Goal: Contribute content

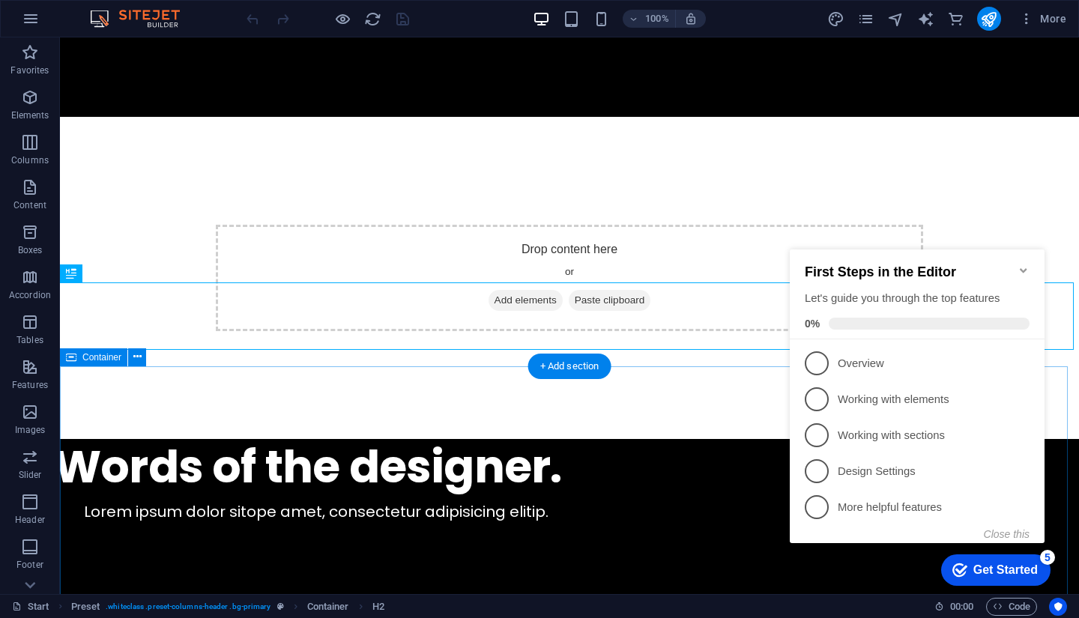
scroll to position [7173, 0]
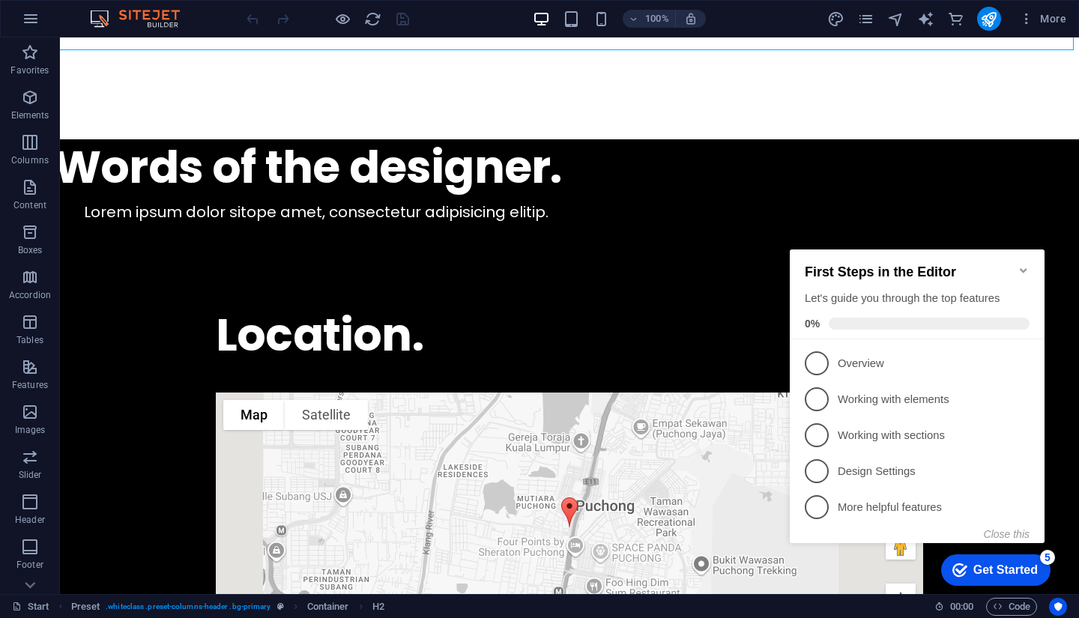
click at [1027, 265] on icon "Minimize checklist" at bounding box center [1024, 271] width 12 height 12
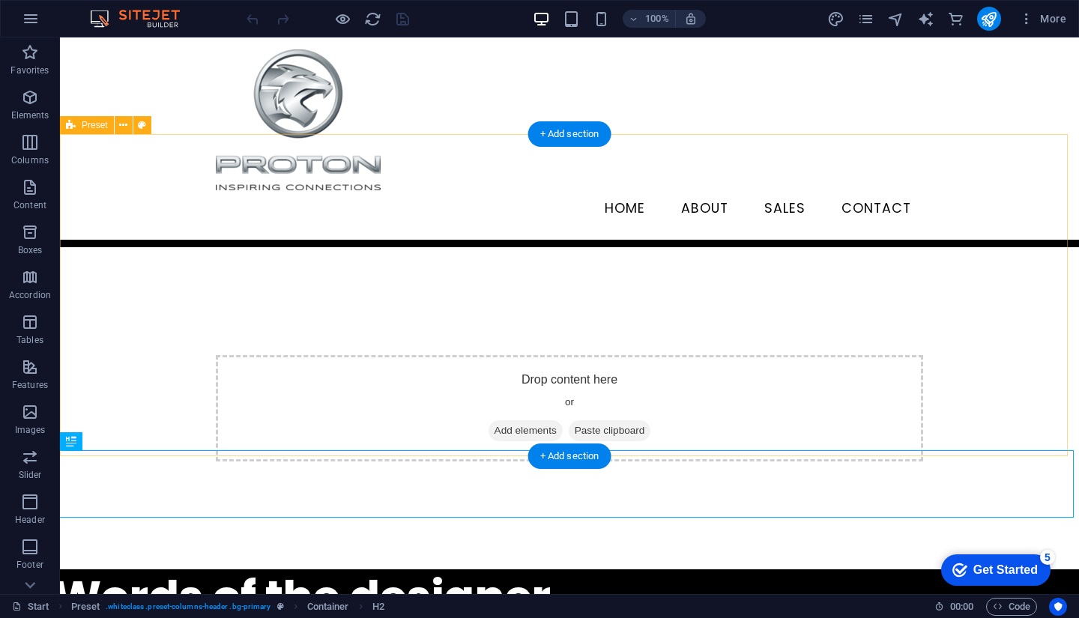
scroll to position [6648, 0]
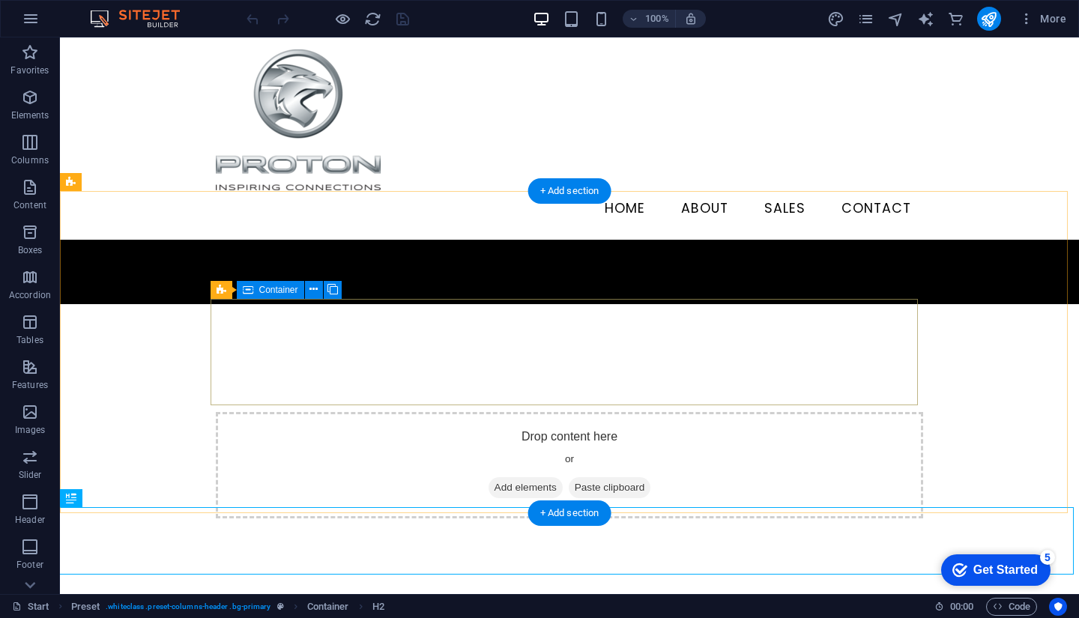
click at [452, 412] on div "Drop content here or Add elements Paste clipboard" at bounding box center [570, 465] width 708 height 106
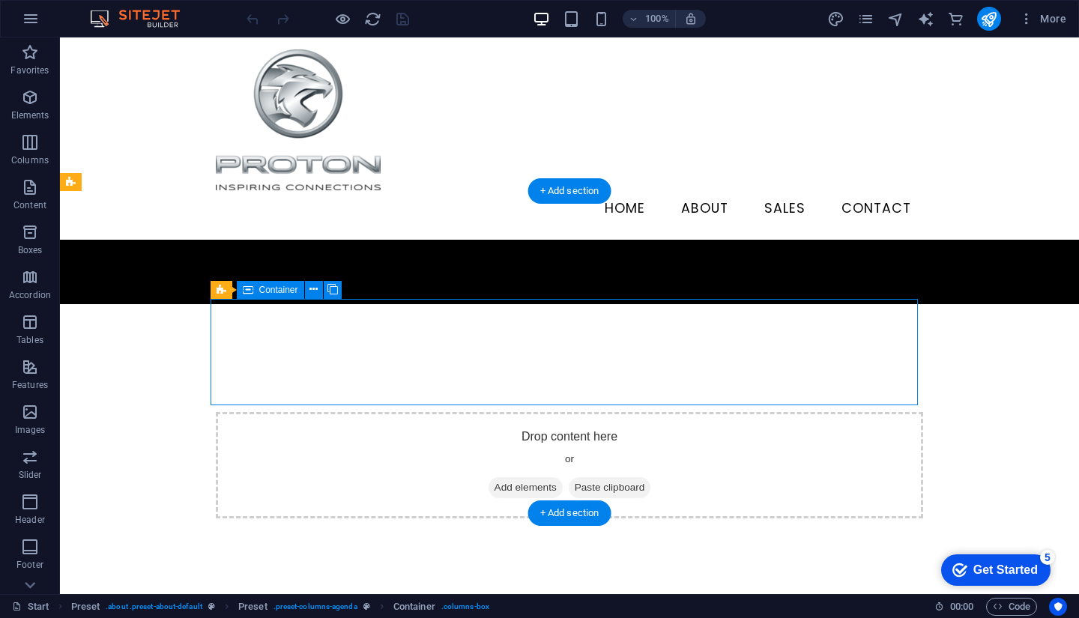
click at [629, 477] on span "Paste clipboard" at bounding box center [610, 487] width 82 height 21
click at [608, 477] on span "Paste clipboard" at bounding box center [610, 487] width 82 height 21
click at [344, 412] on div "Drop content here or Add elements Paste clipboard" at bounding box center [570, 465] width 708 height 106
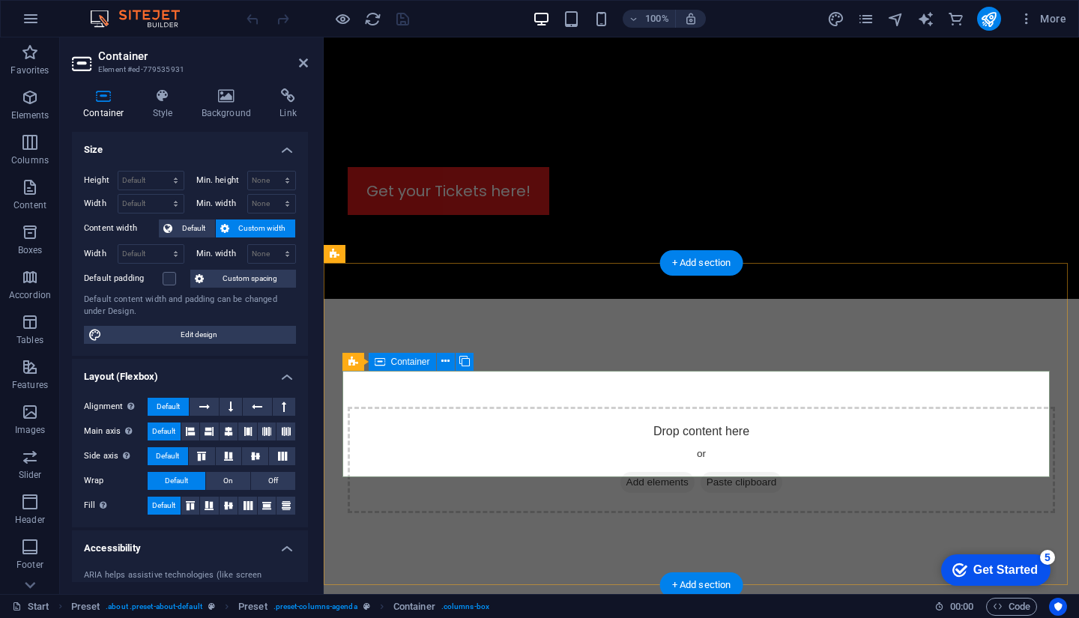
scroll to position [6533, 0]
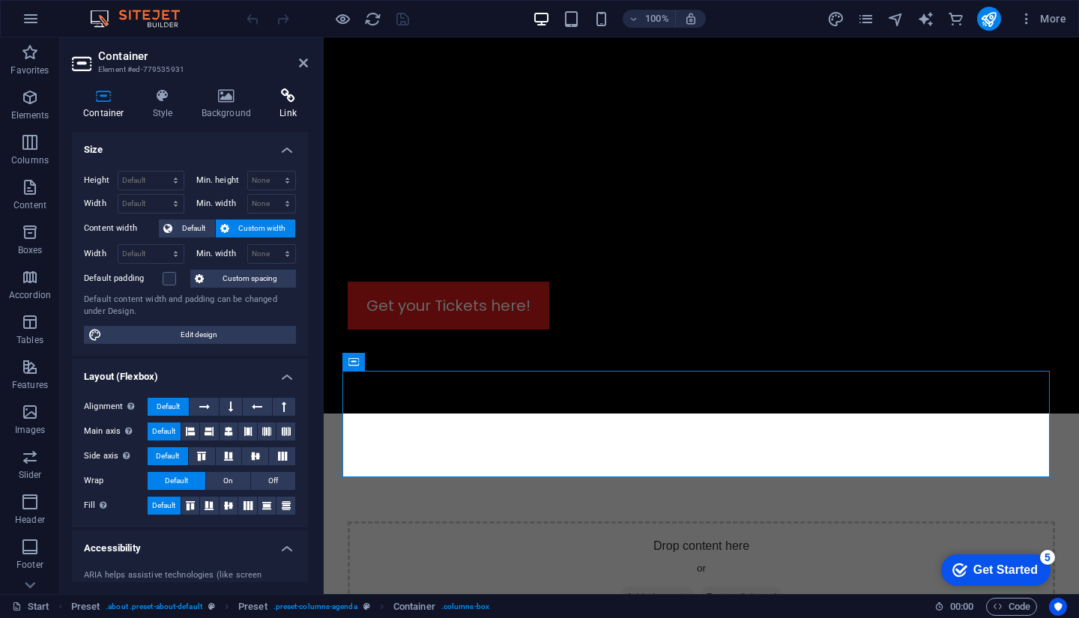
click at [283, 111] on h4 "Link" at bounding box center [288, 103] width 40 height 31
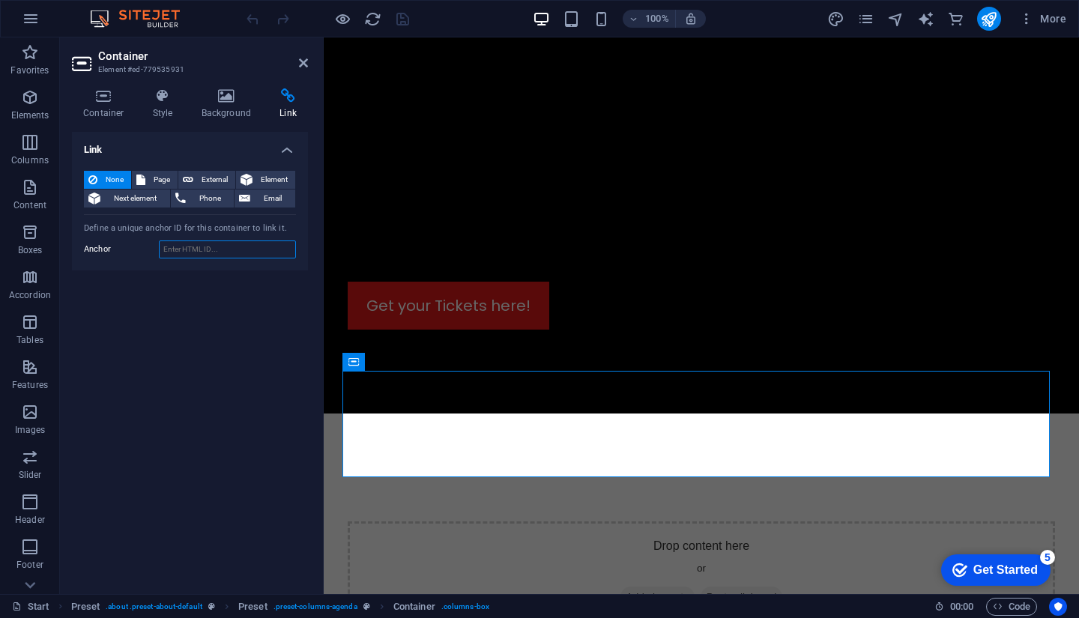
click at [189, 249] on input "Anchor" at bounding box center [227, 250] width 137 height 18
click at [165, 298] on div "Link None Page External Element Next element Phone Email Page Start Legal Notic…" at bounding box center [190, 357] width 236 height 450
click at [223, 252] on input "Anchor" at bounding box center [227, 250] width 137 height 18
click at [223, 251] on input "Anchor" at bounding box center [227, 250] width 137 height 18
drag, startPoint x: 224, startPoint y: 251, endPoint x: 133, endPoint y: 305, distance: 106.2
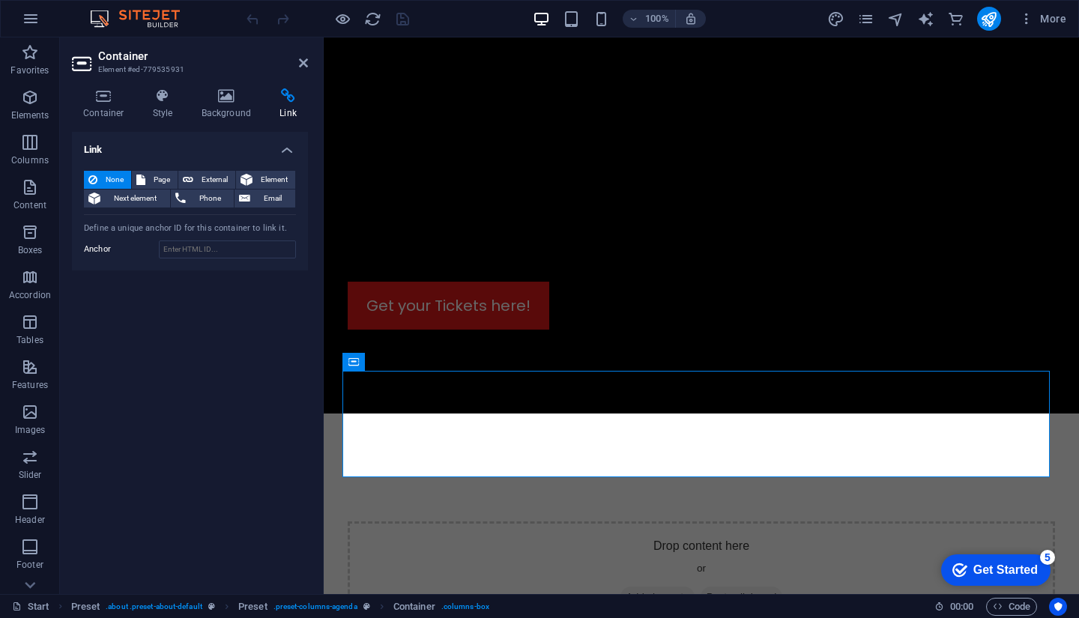
click at [122, 307] on div "Link None Page External Element Next element Phone Email Page Start Legal Notic…" at bounding box center [190, 357] width 236 height 450
click at [224, 235] on div "None Page External Element Next element Phone Email Page Start Legal Notice Pri…" at bounding box center [190, 215] width 236 height 112
click at [208, 241] on input "Anchor" at bounding box center [227, 250] width 137 height 18
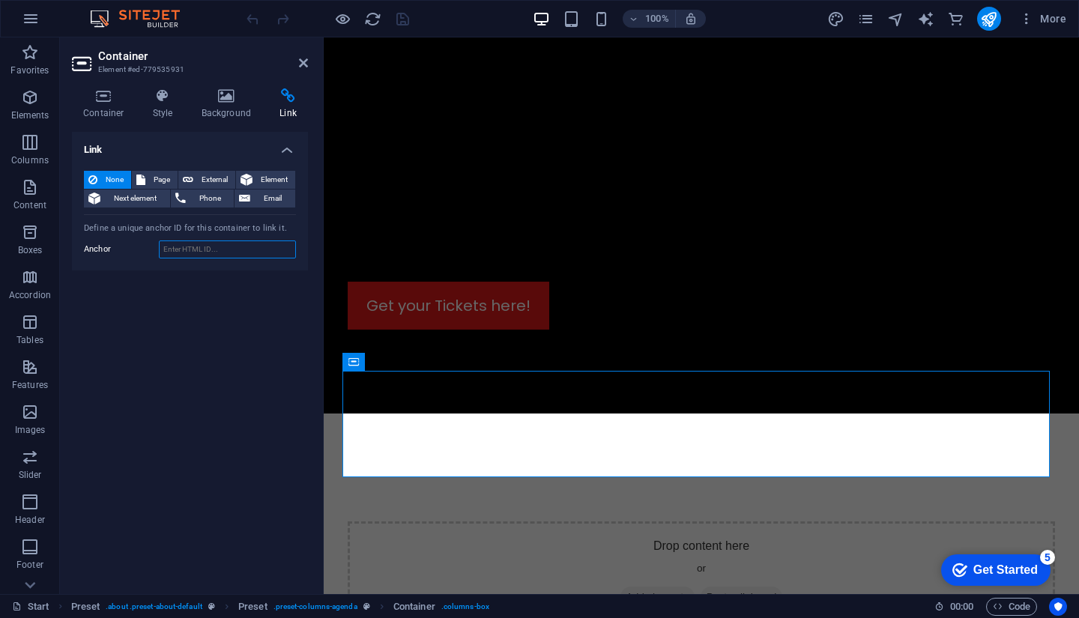
paste input "[URL][DOMAIN_NAME]"
type input "[URL][DOMAIN_NAME]"
click at [189, 374] on div "Link None Page External Element Next element Phone Email Page Start Legal Notic…" at bounding box center [190, 357] width 236 height 450
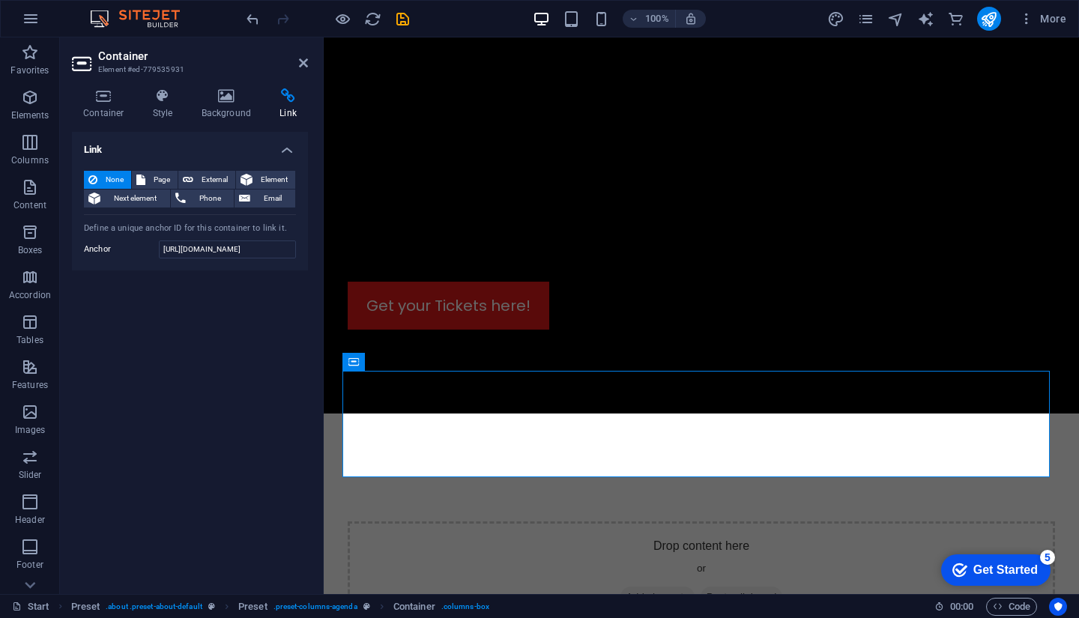
click at [285, 151] on h4 "Link" at bounding box center [190, 145] width 236 height 27
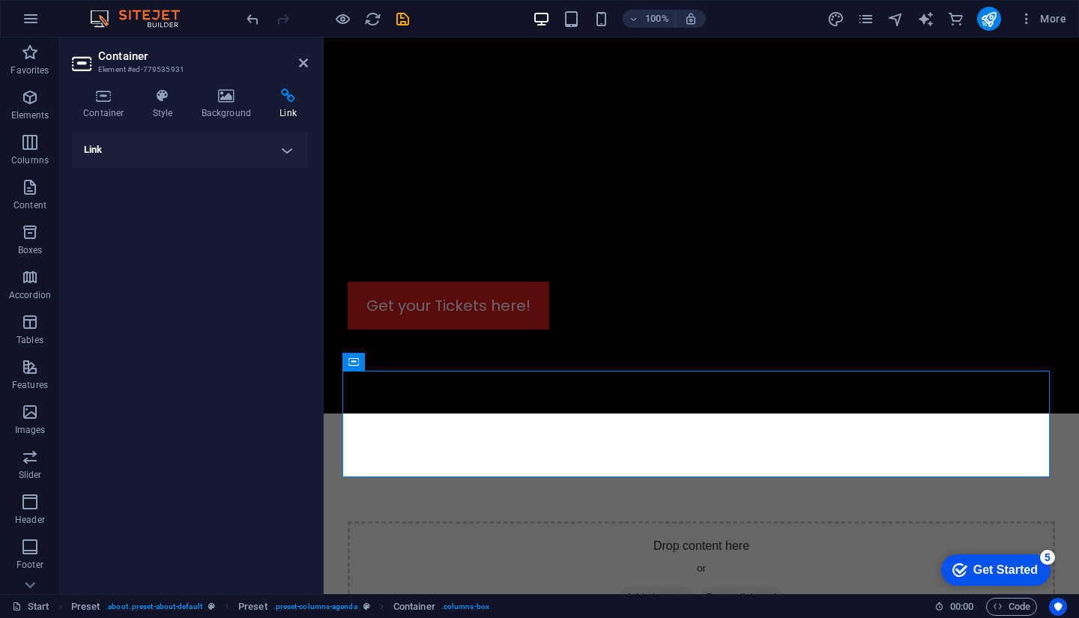
click at [285, 151] on h4 "Link" at bounding box center [190, 150] width 236 height 36
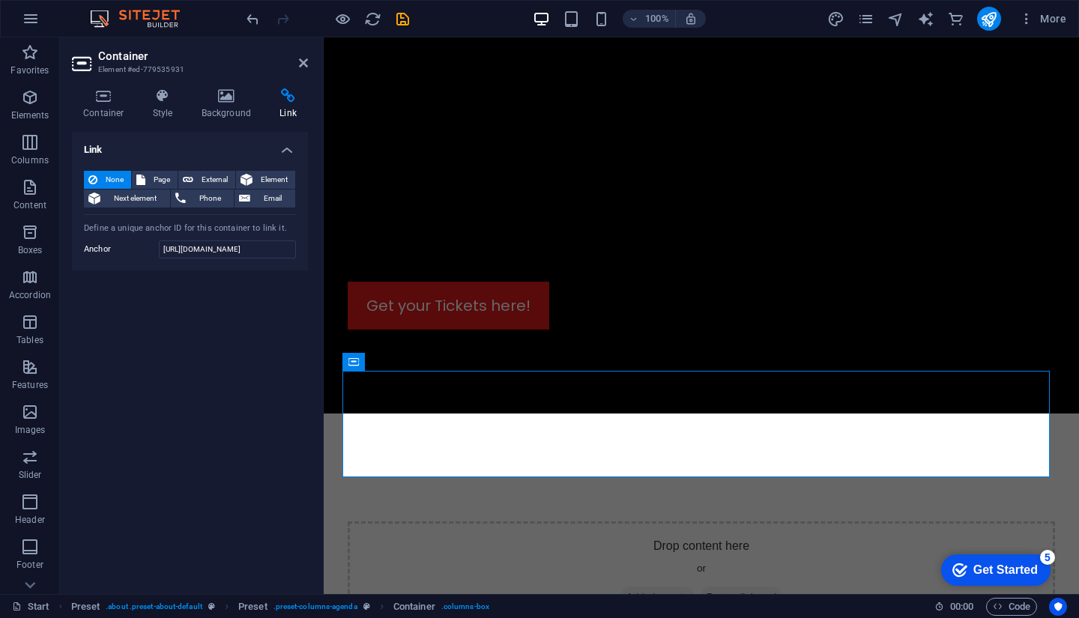
click at [226, 322] on div "Link None Page External Element Next element Phone Email Page Start Legal Notic…" at bounding box center [190, 357] width 236 height 450
click at [299, 64] on icon at bounding box center [303, 63] width 9 height 12
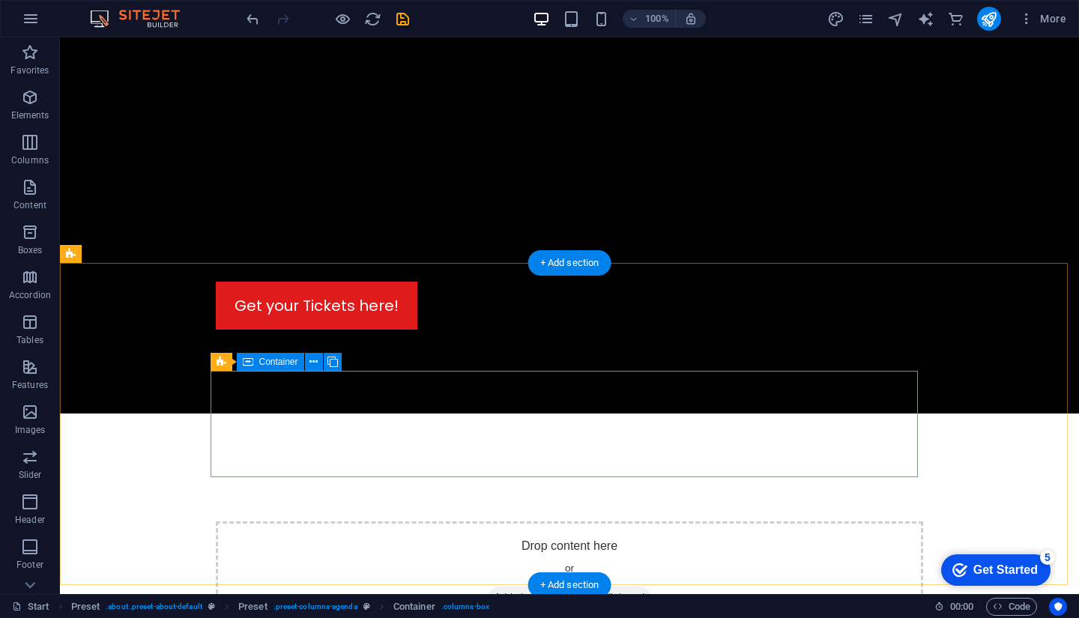
click at [601, 587] on span "Paste clipboard" at bounding box center [610, 597] width 82 height 21
click at [316, 367] on icon at bounding box center [314, 363] width 8 height 16
click at [640, 587] on span "Paste clipboard" at bounding box center [610, 597] width 82 height 21
click at [617, 587] on span "Paste clipboard" at bounding box center [610, 597] width 82 height 21
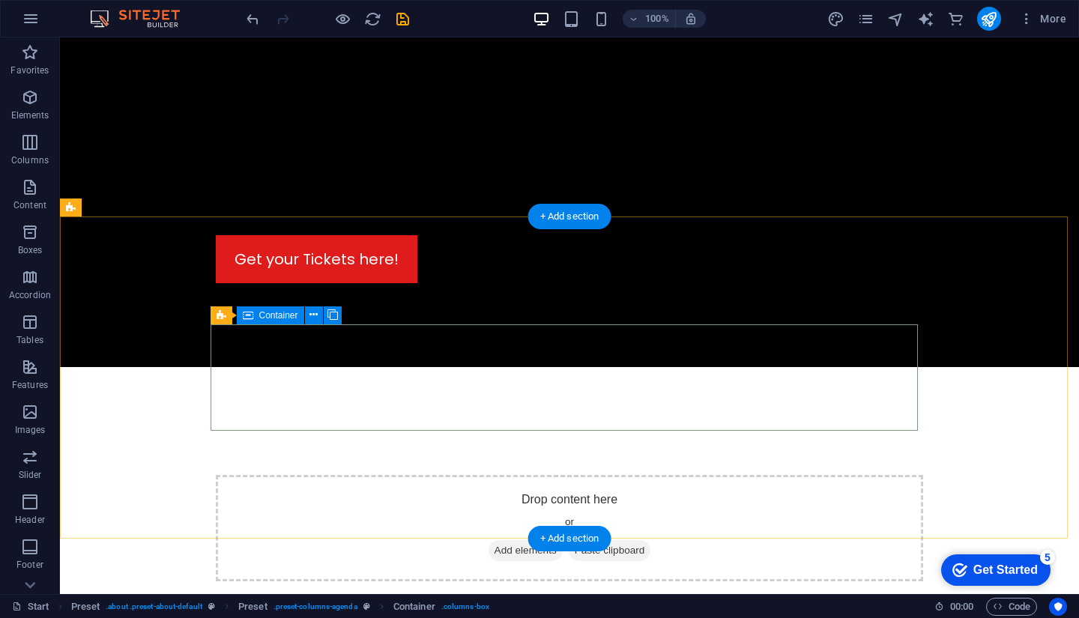
scroll to position [6726, 0]
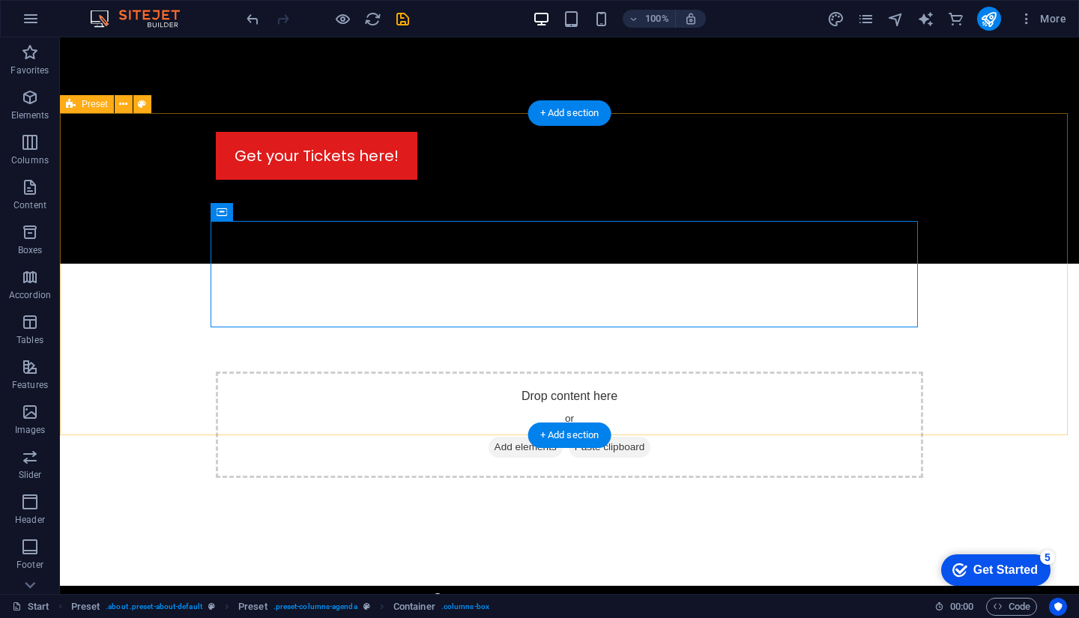
click at [413, 264] on div "Drop content here or Add elements Paste clipboard" at bounding box center [569, 425] width 1019 height 322
click at [414, 264] on div "Drop content here or Add elements Paste clipboard" at bounding box center [569, 425] width 1019 height 322
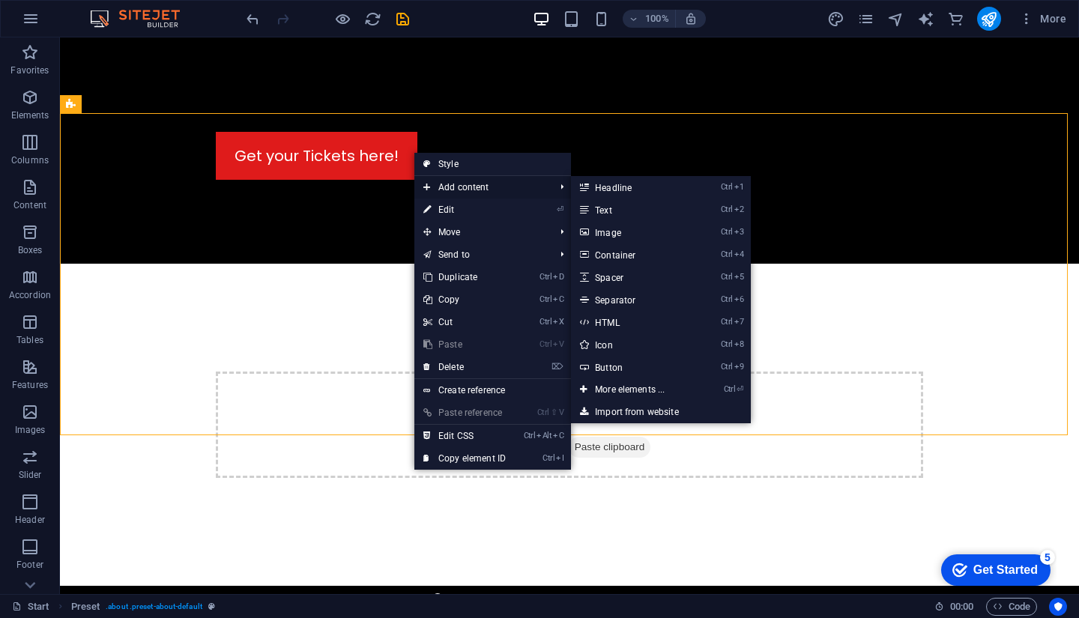
click at [537, 185] on span "Add content" at bounding box center [481, 187] width 134 height 22
click at [609, 325] on link "Ctrl 7 HTML" at bounding box center [633, 322] width 124 height 22
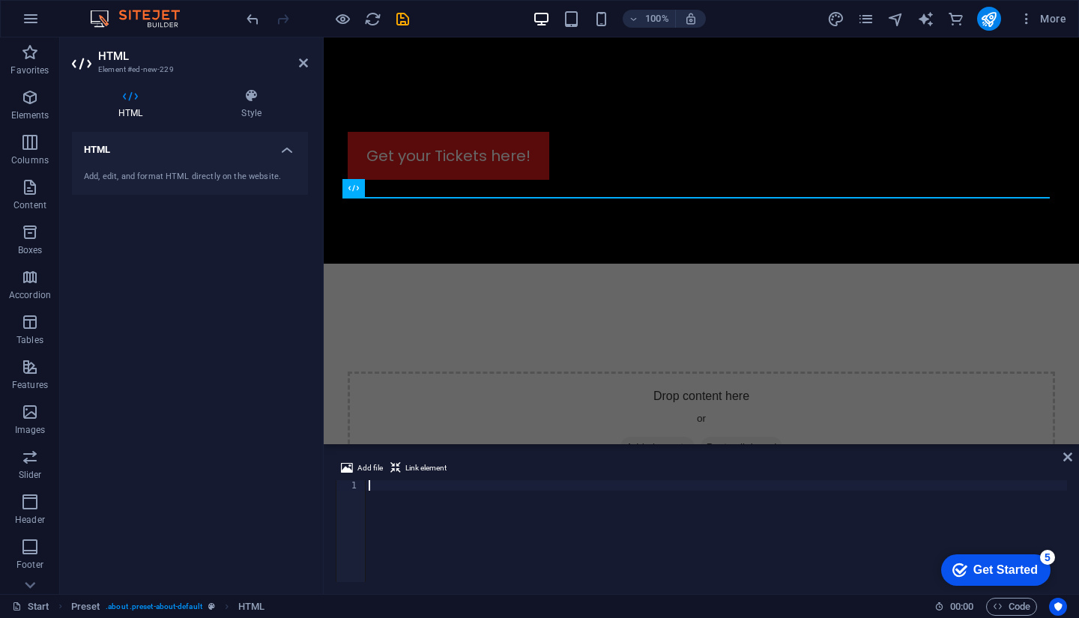
click at [160, 172] on div "Add, edit, and format HTML directly on the website." at bounding box center [190, 177] width 212 height 13
click at [402, 486] on div at bounding box center [717, 541] width 702 height 123
paste textarea
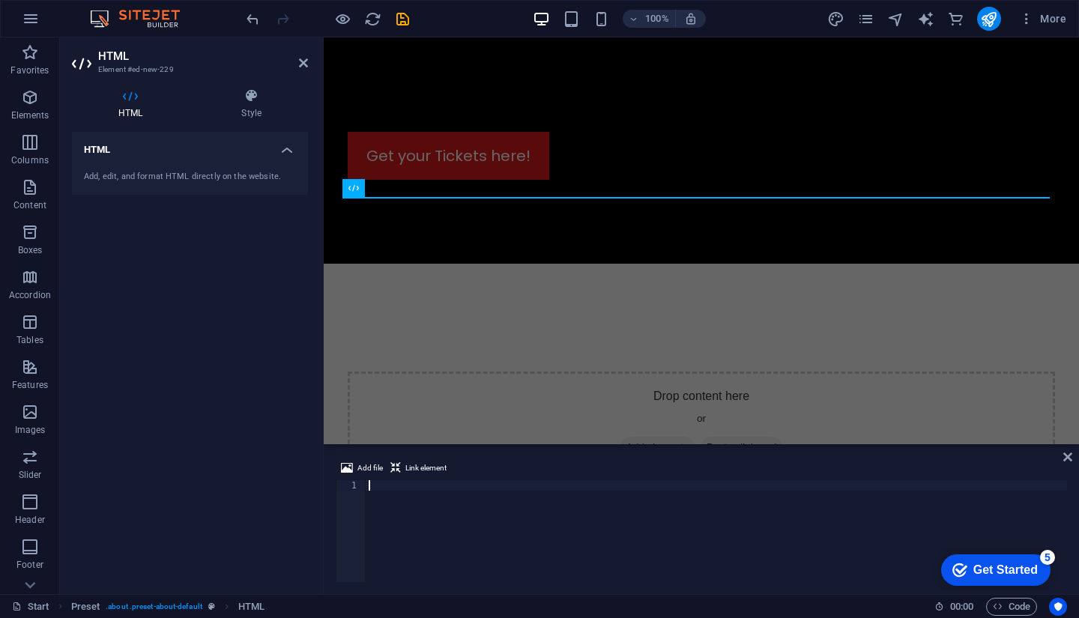
scroll to position [0, 2323]
click at [423, 464] on span "Link element" at bounding box center [425, 468] width 41 height 18
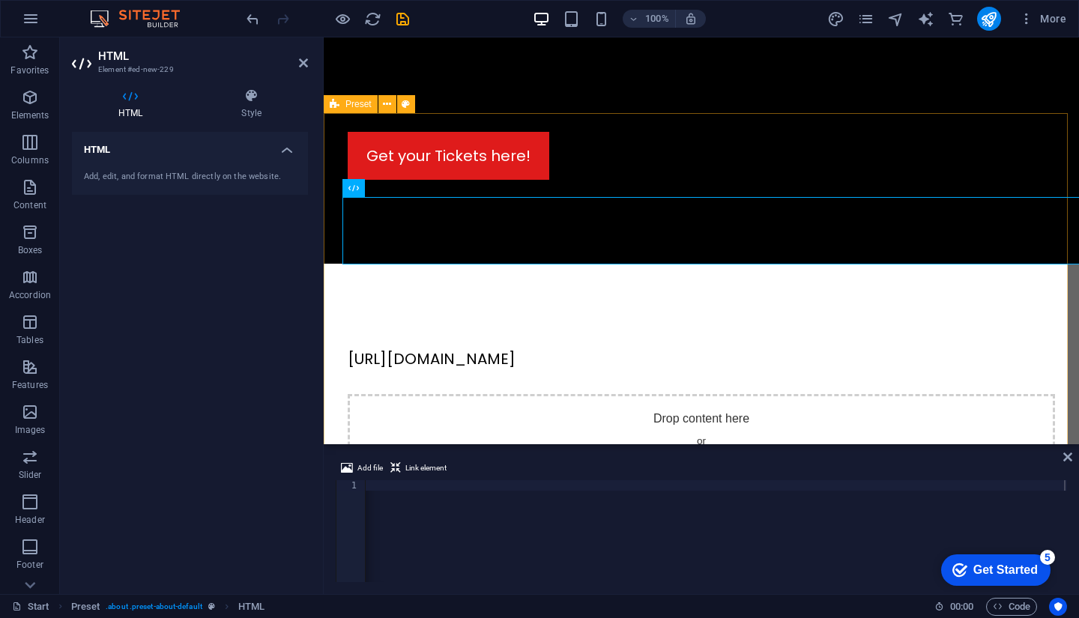
click at [908, 264] on div "[URL][DOMAIN_NAME] Drop content here or Add elements Paste clipboard" at bounding box center [701, 436] width 755 height 345
click at [985, 20] on icon "publish" at bounding box center [988, 18] width 17 height 17
